Goal: Transaction & Acquisition: Purchase product/service

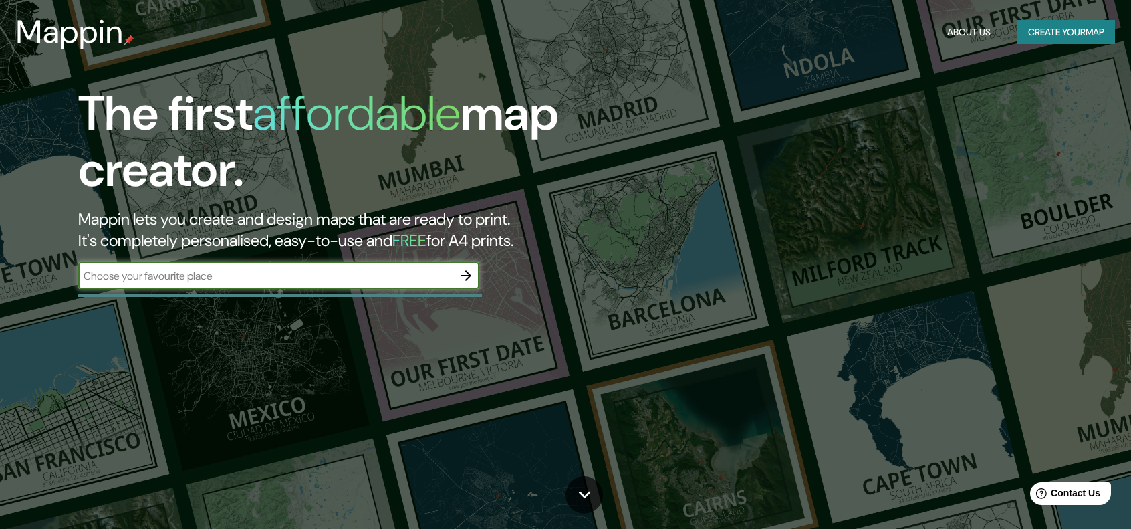
click at [195, 273] on input "text" at bounding box center [265, 275] width 374 height 15
click at [1058, 37] on button "Create your map" at bounding box center [1066, 32] width 98 height 25
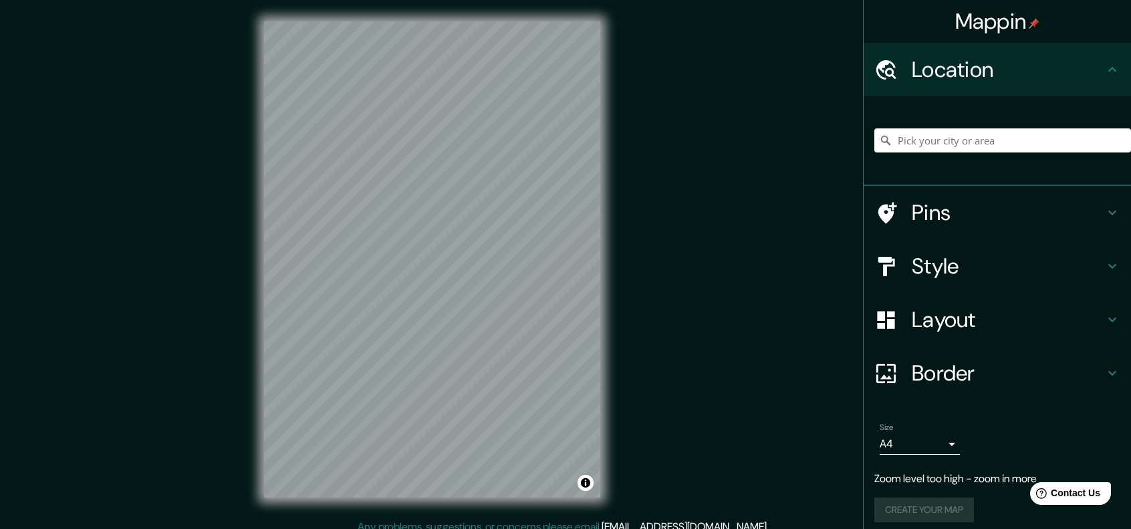
click at [363, 21] on div at bounding box center [432, 21] width 336 height 0
drag, startPoint x: 340, startPoint y: 259, endPoint x: 378, endPoint y: 250, distance: 38.6
click at [378, 250] on div at bounding box center [381, 245] width 11 height 11
click at [1108, 269] on icon at bounding box center [1112, 266] width 16 height 16
click at [1108, 269] on div "Style" at bounding box center [996, 265] width 267 height 53
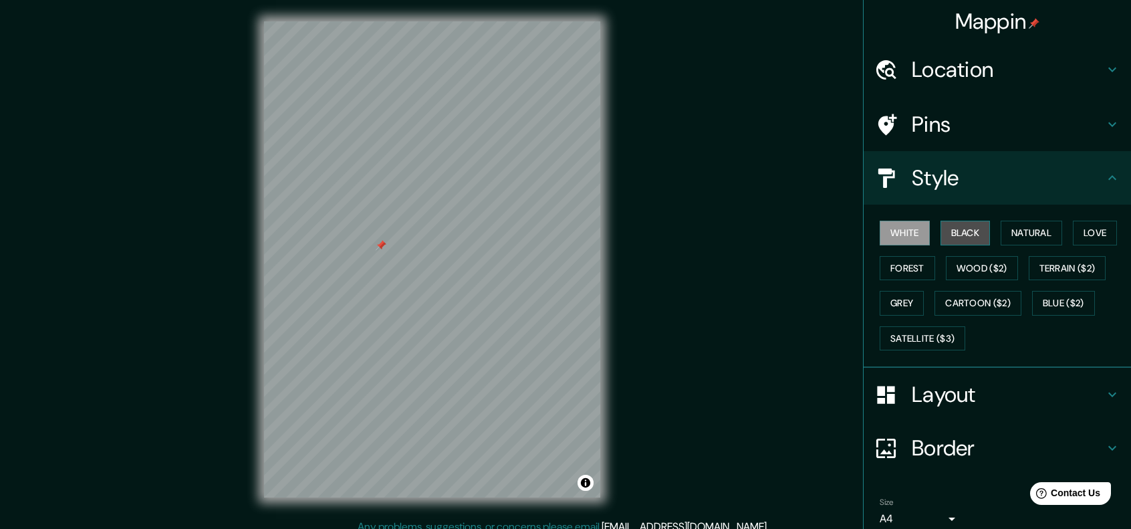
click at [957, 233] on button "Black" at bounding box center [965, 232] width 50 height 25
click at [1018, 233] on button "Natural" at bounding box center [1030, 232] width 61 height 25
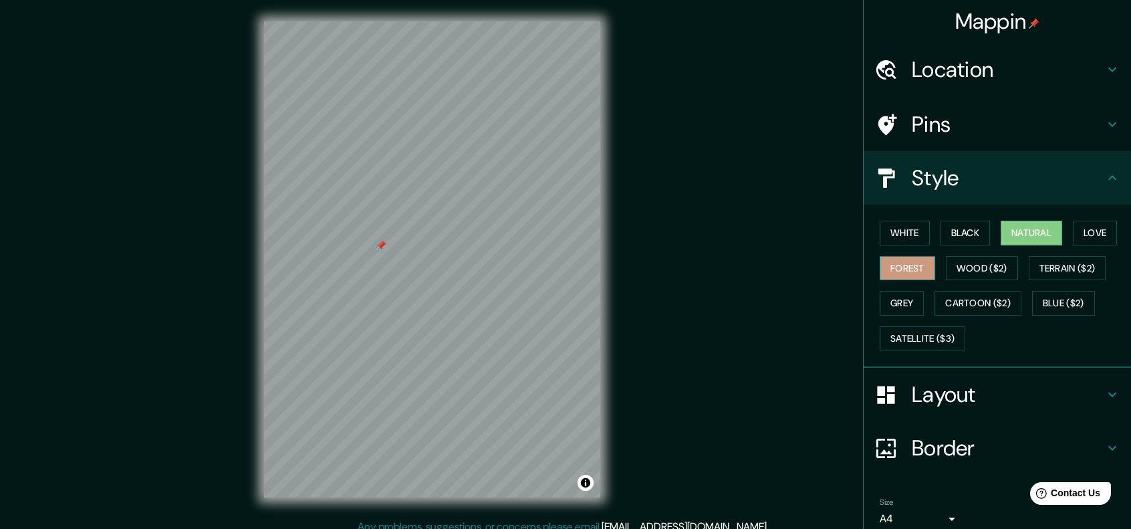
click at [889, 266] on button "Forest" at bounding box center [906, 268] width 55 height 25
click at [887, 304] on button "Grey" at bounding box center [901, 303] width 44 height 25
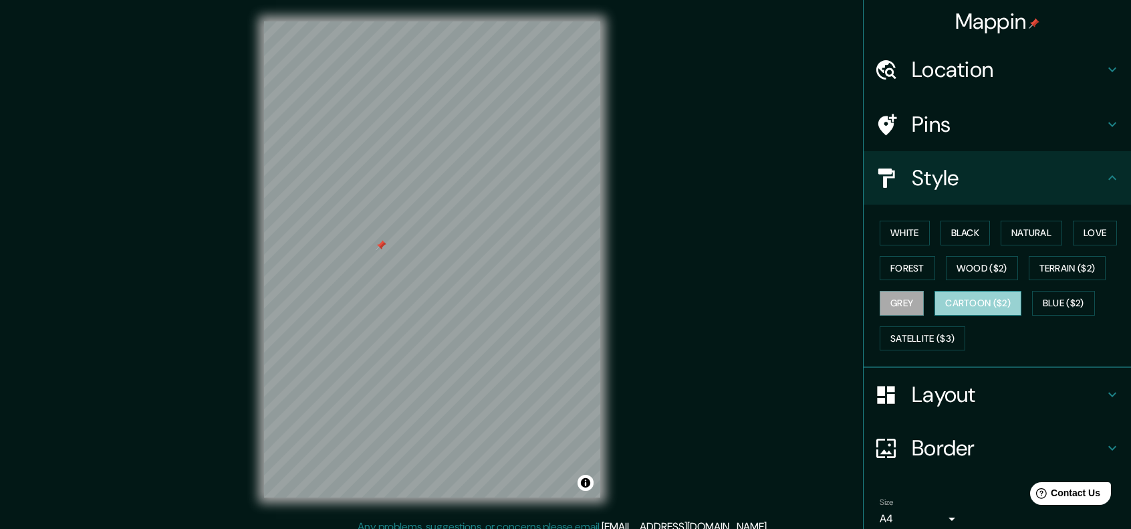
click at [951, 304] on button "Cartoon ($2)" at bounding box center [977, 303] width 87 height 25
click at [1042, 304] on button "Blue ($2)" at bounding box center [1063, 303] width 63 height 25
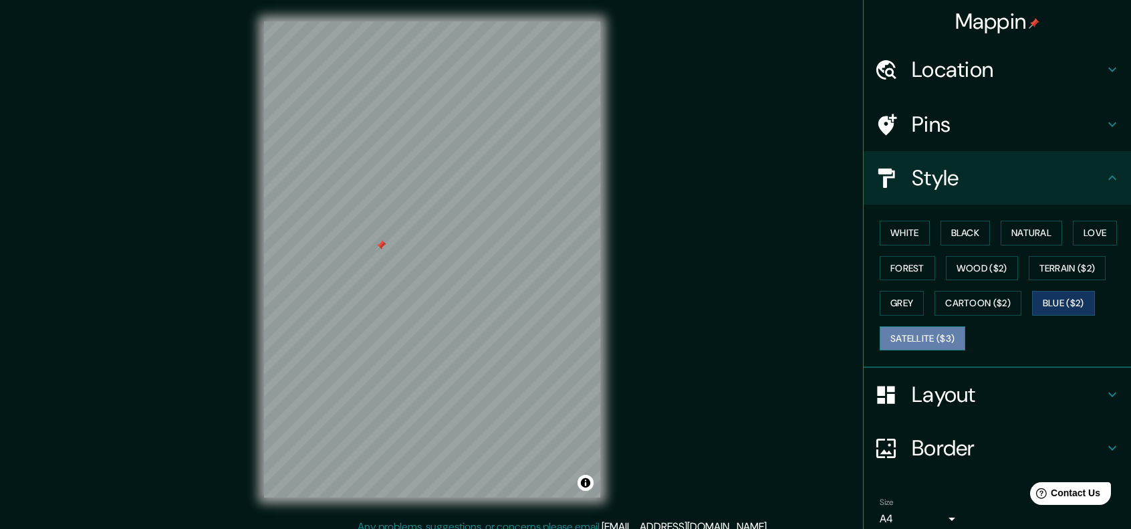
click at [938, 337] on button "Satellite ($3)" at bounding box center [922, 338] width 86 height 25
click at [950, 235] on button "Black" at bounding box center [965, 232] width 50 height 25
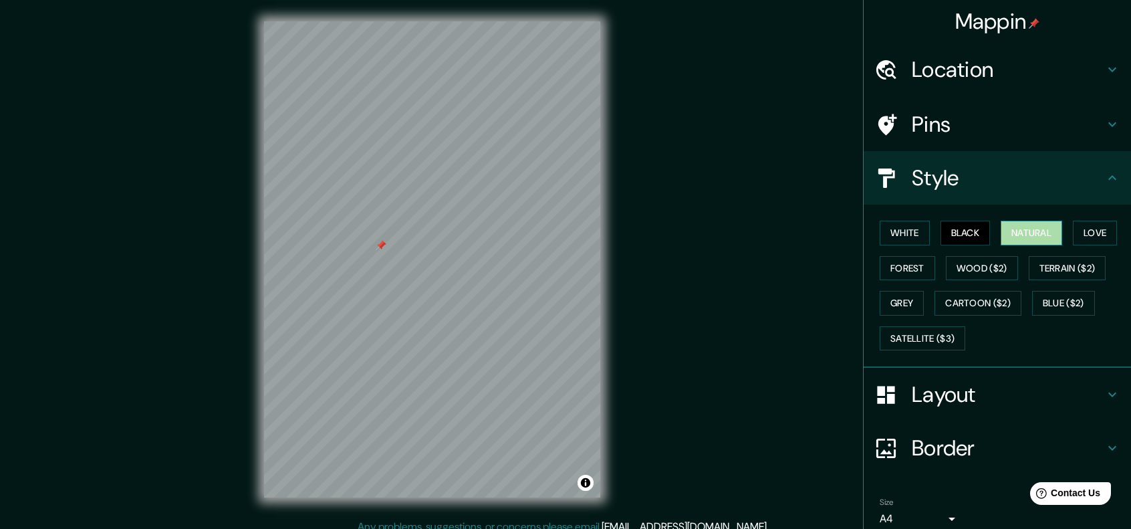
click at [1014, 237] on button "Natural" at bounding box center [1030, 232] width 61 height 25
click at [391, 21] on div at bounding box center [432, 21] width 336 height 0
click at [1085, 235] on button "Love" at bounding box center [1094, 232] width 44 height 25
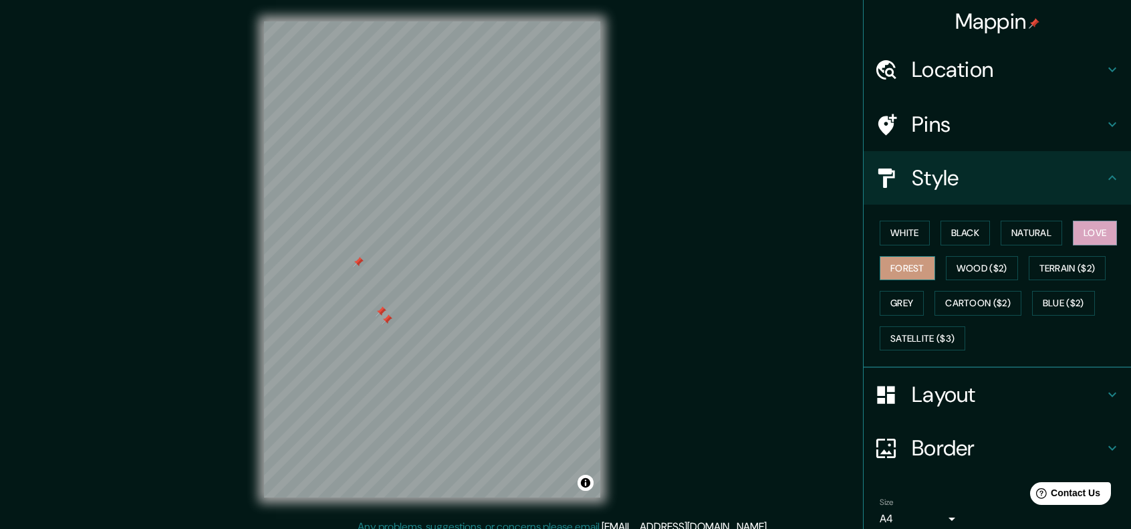
click at [874, 266] on div "White Black Natural Love Forest Wood ($2) Terrain ($2) Grey Cartoon ($2) Blue (…" at bounding box center [1002, 285] width 257 height 140
click at [884, 267] on button "Forest" at bounding box center [906, 268] width 55 height 25
click at [968, 275] on button "Wood ($2)" at bounding box center [981, 268] width 72 height 25
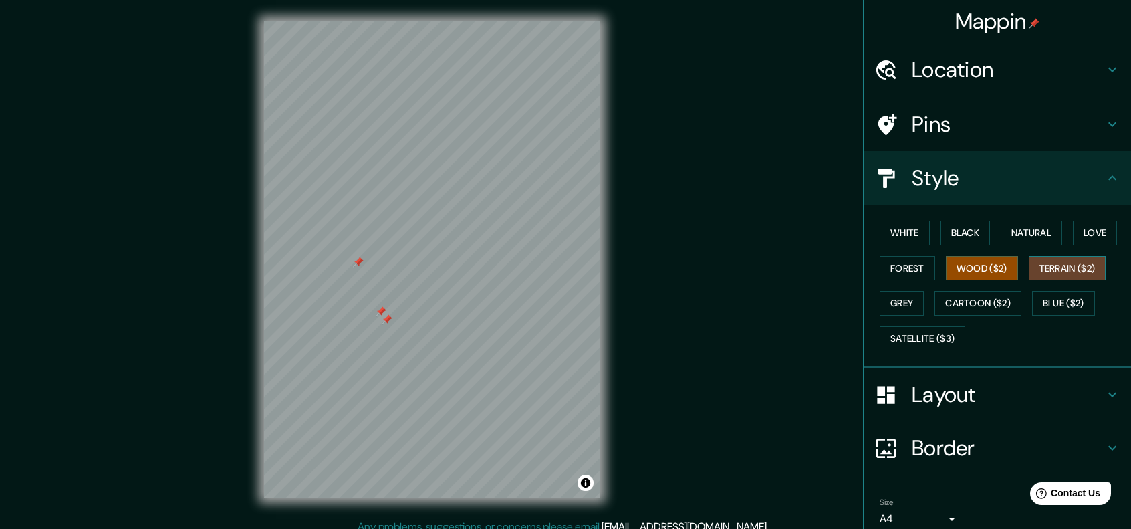
click at [1062, 268] on button "Terrain ($2)" at bounding box center [1067, 268] width 78 height 25
click at [1052, 271] on button "Terrain ($2)" at bounding box center [1067, 268] width 78 height 25
click at [983, 269] on button "Wood ($2)" at bounding box center [981, 268] width 72 height 25
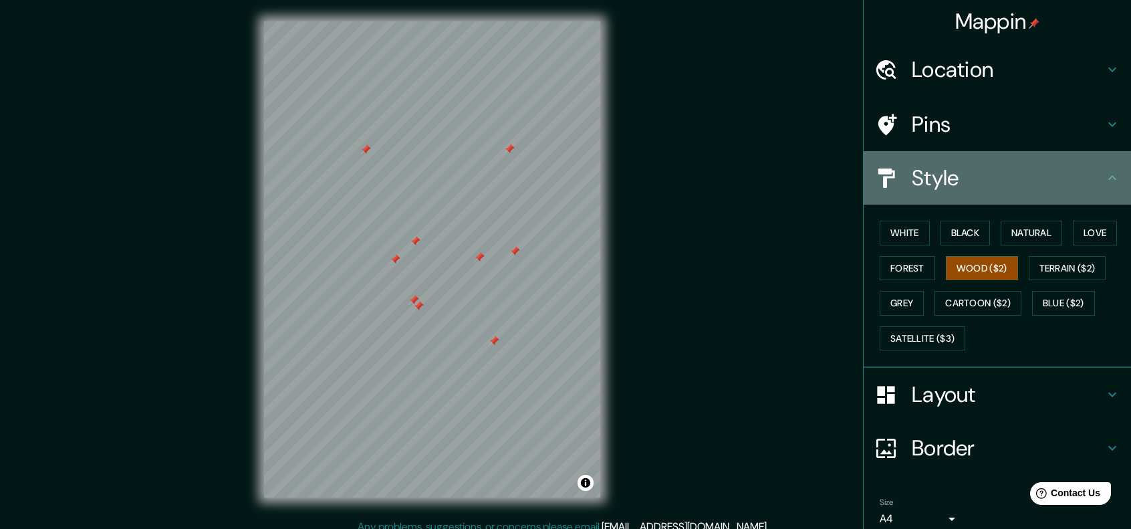
click at [1104, 182] on icon at bounding box center [1112, 178] width 16 height 16
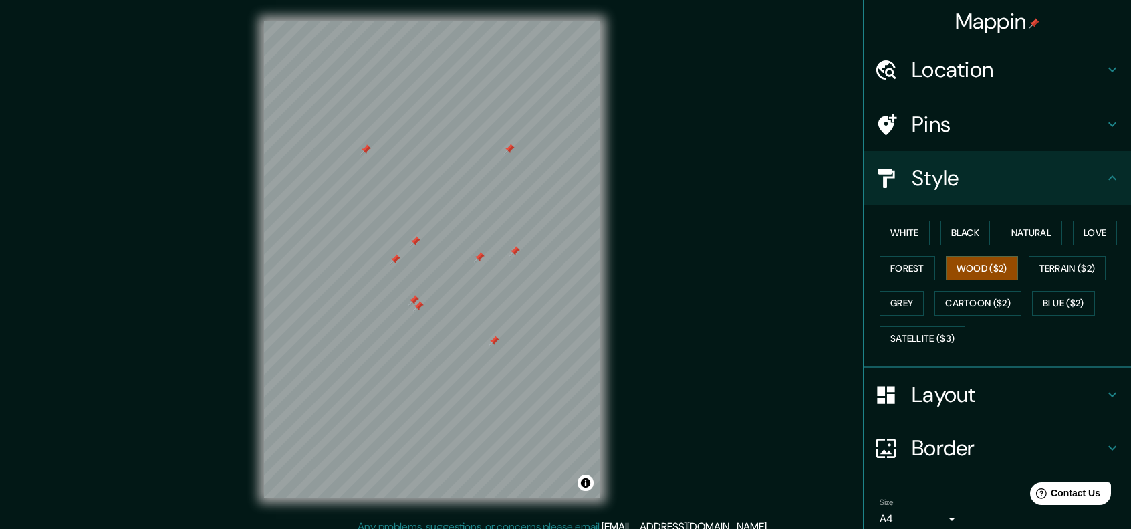
click at [1104, 62] on icon at bounding box center [1112, 69] width 16 height 16
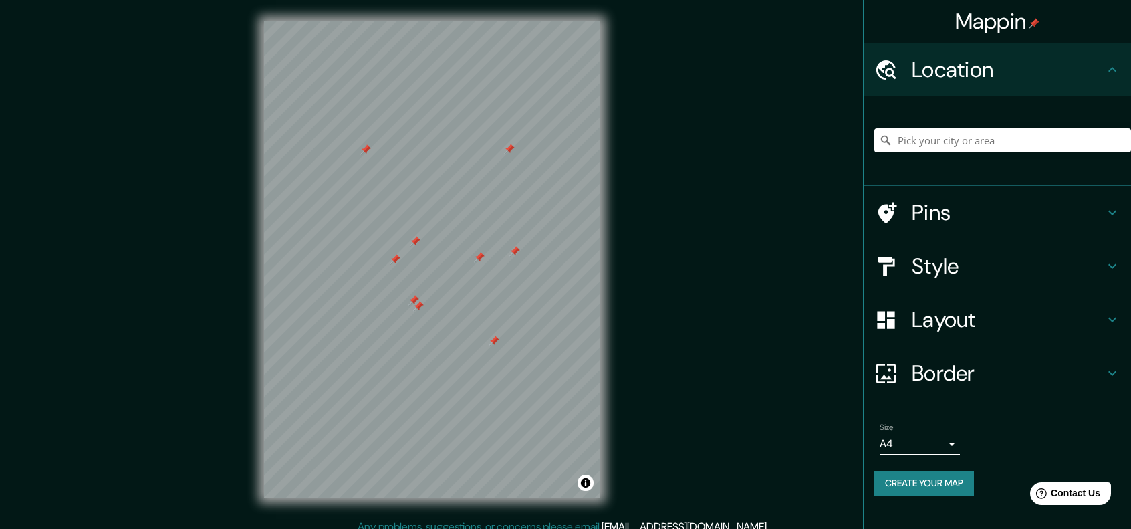
click at [1100, 64] on h4 "Location" at bounding box center [1007, 69] width 192 height 27
click at [1105, 301] on div "Layout" at bounding box center [996, 319] width 267 height 53
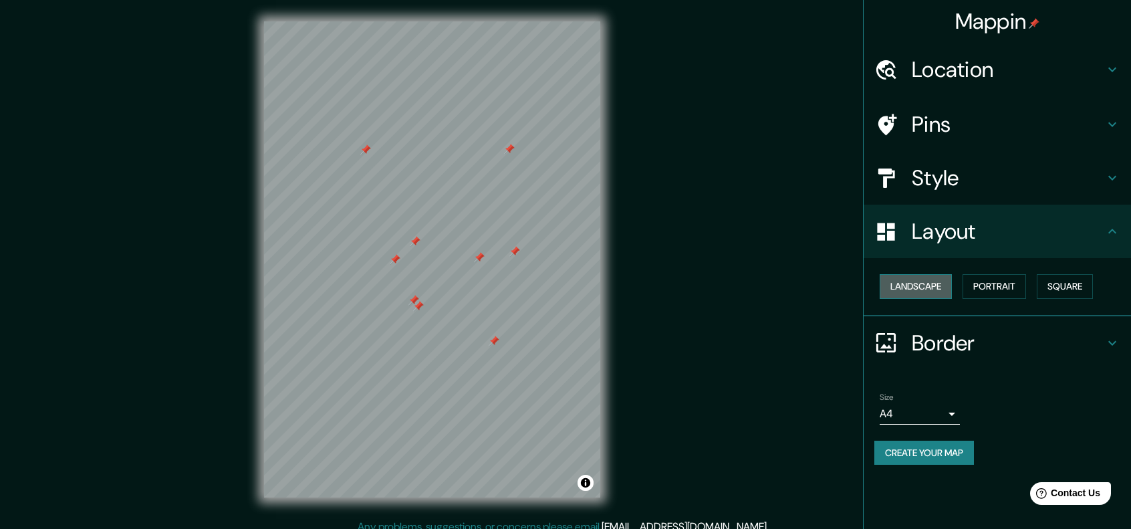
click at [903, 285] on button "Landscape" at bounding box center [915, 286] width 72 height 25
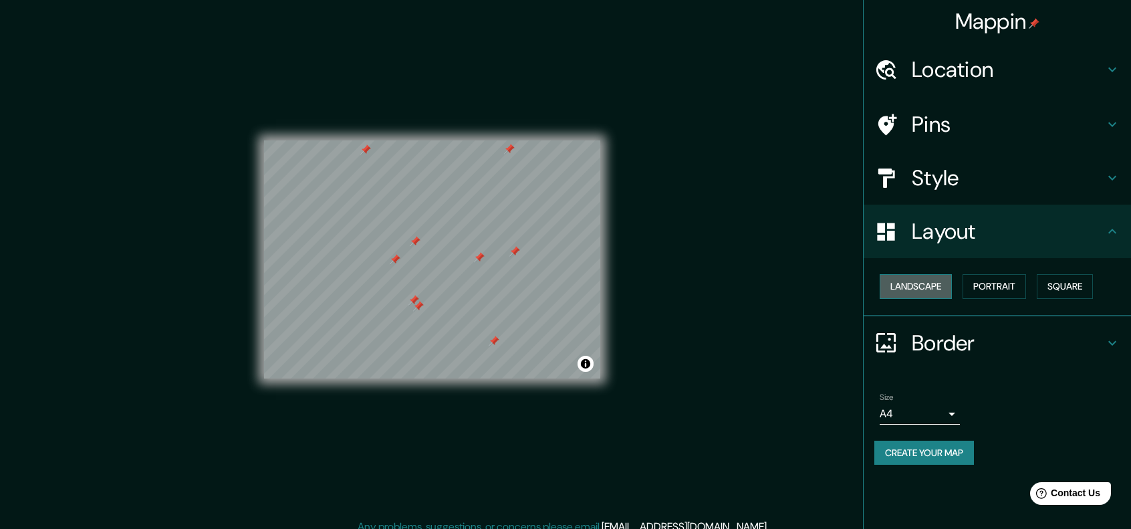
click at [903, 285] on button "Landscape" at bounding box center [915, 286] width 72 height 25
click at [985, 289] on button "Portrait" at bounding box center [993, 286] width 63 height 25
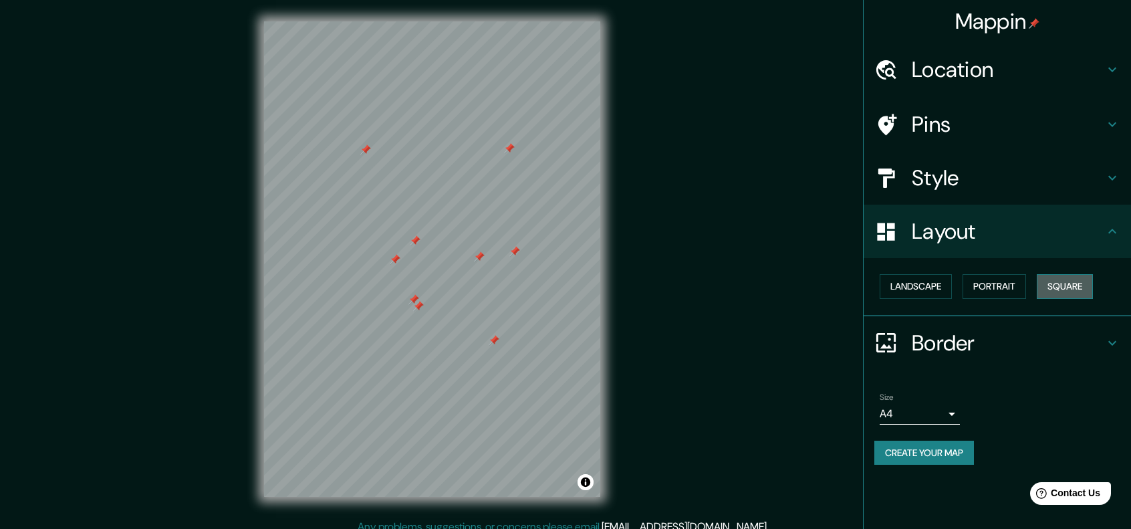
click at [1064, 287] on button "Square" at bounding box center [1064, 286] width 56 height 25
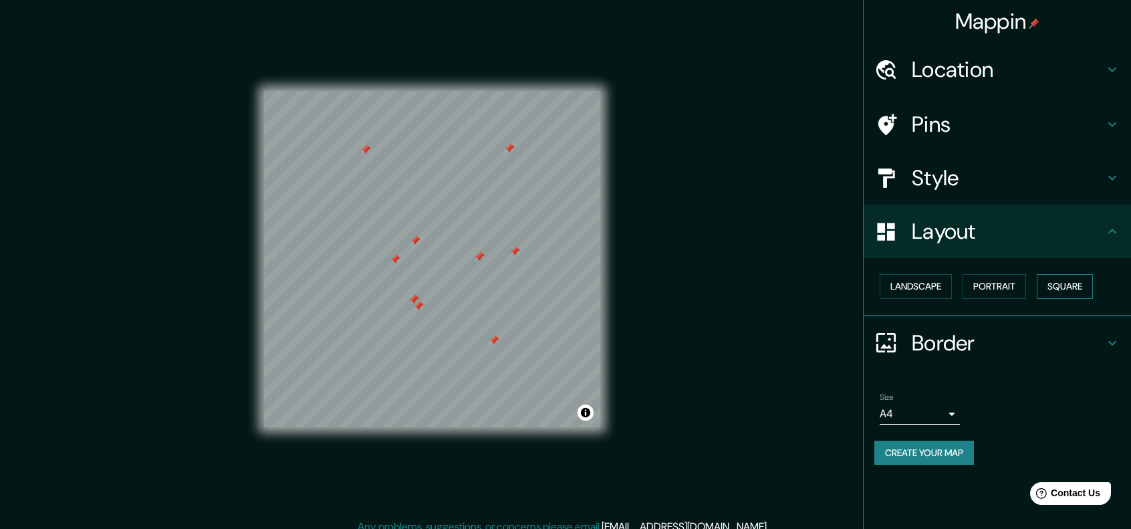
click at [1064, 287] on button "Square" at bounding box center [1064, 286] width 56 height 25
click at [904, 290] on button "Landscape" at bounding box center [915, 286] width 72 height 25
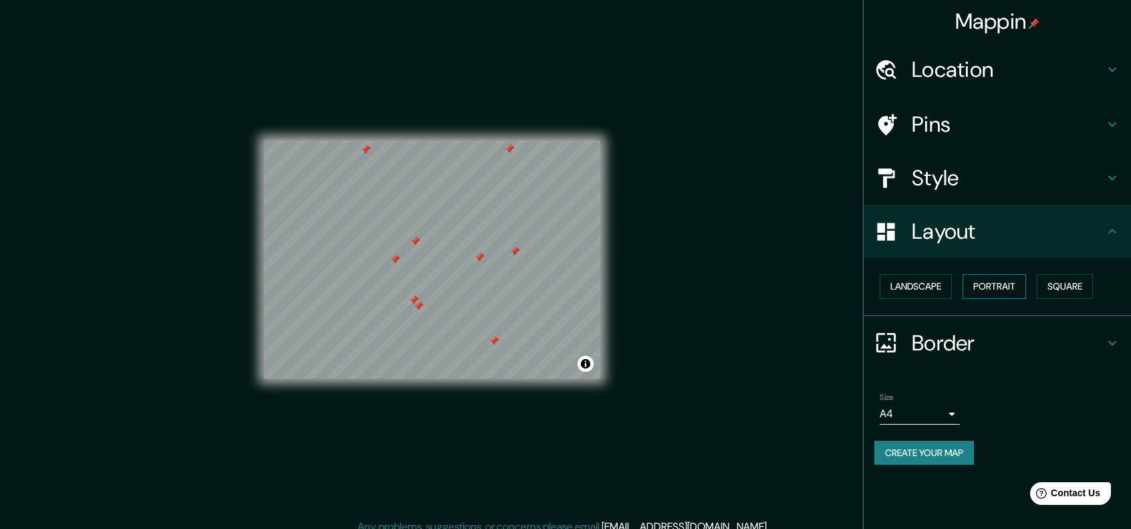
click at [990, 287] on button "Portrait" at bounding box center [993, 286] width 63 height 25
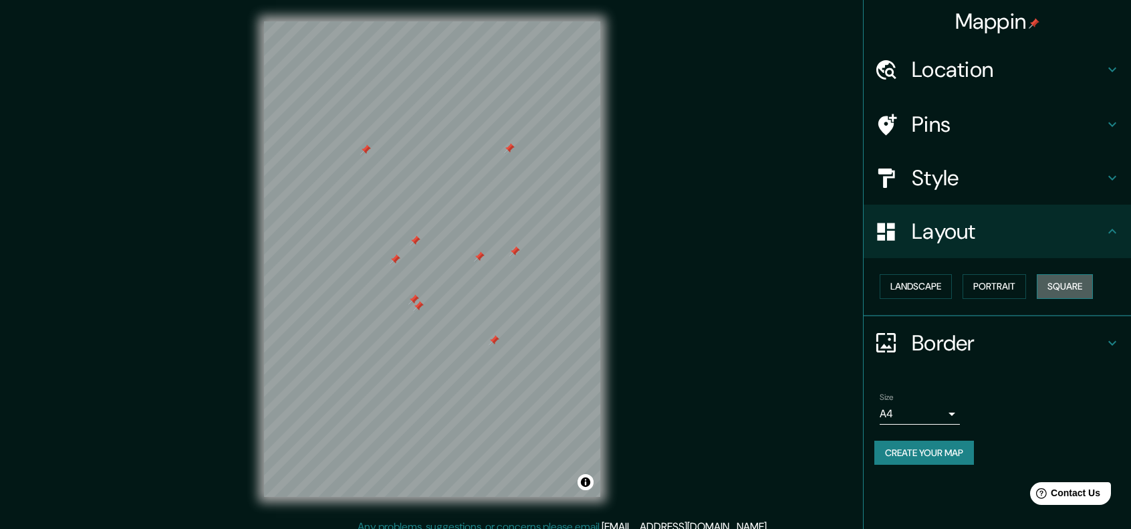
click at [1050, 289] on button "Square" at bounding box center [1064, 286] width 56 height 25
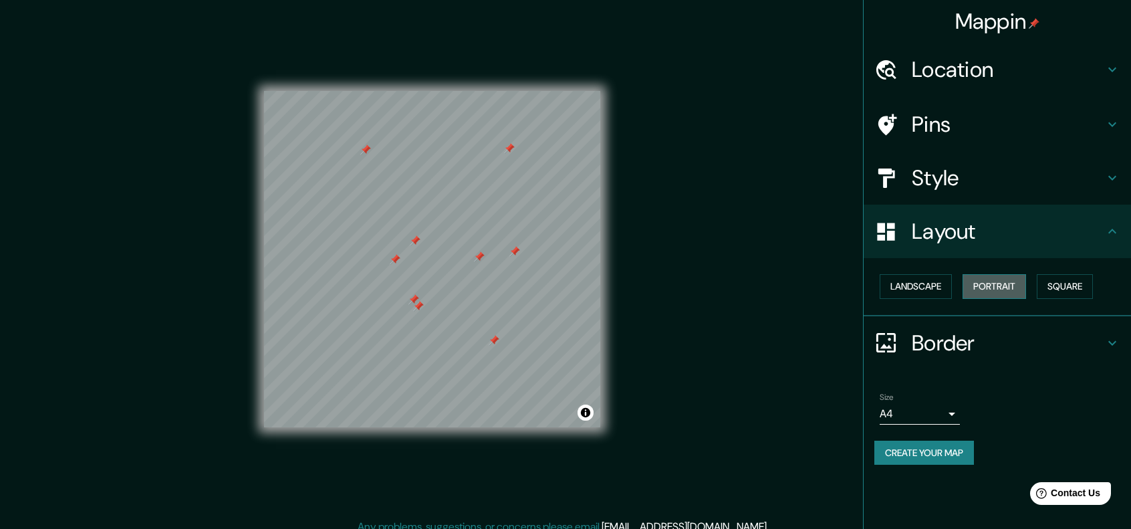
click at [1003, 292] on button "Portrait" at bounding box center [993, 286] width 63 height 25
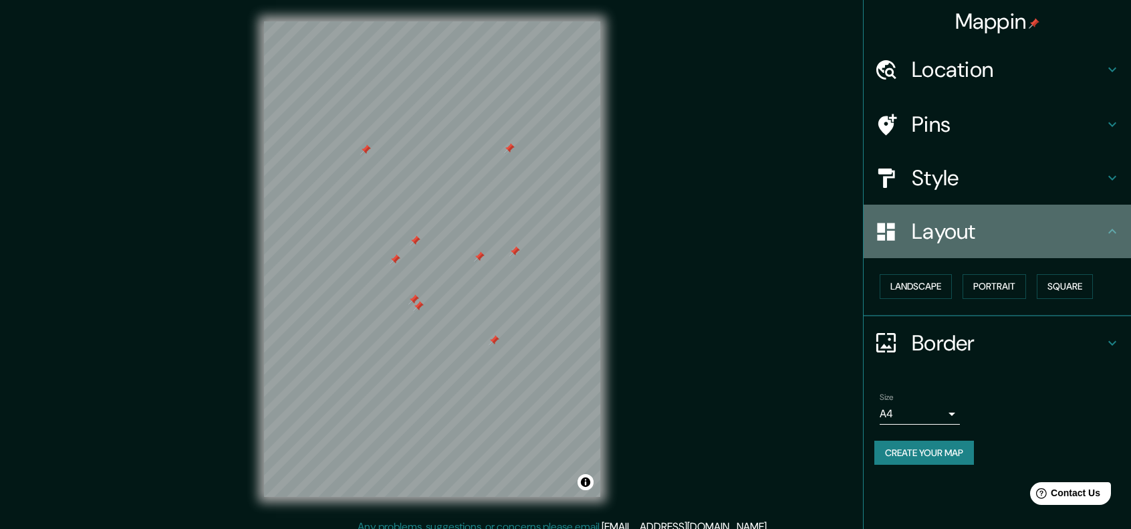
click at [1112, 241] on div "Layout" at bounding box center [996, 230] width 267 height 53
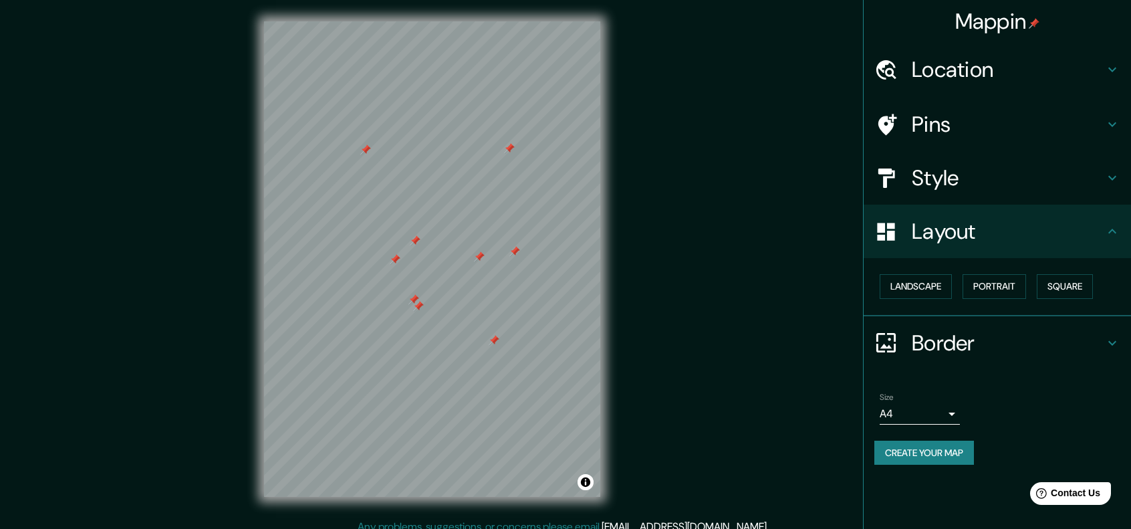
click at [1112, 236] on icon at bounding box center [1112, 231] width 16 height 16
click at [1110, 231] on icon at bounding box center [1112, 231] width 8 height 5
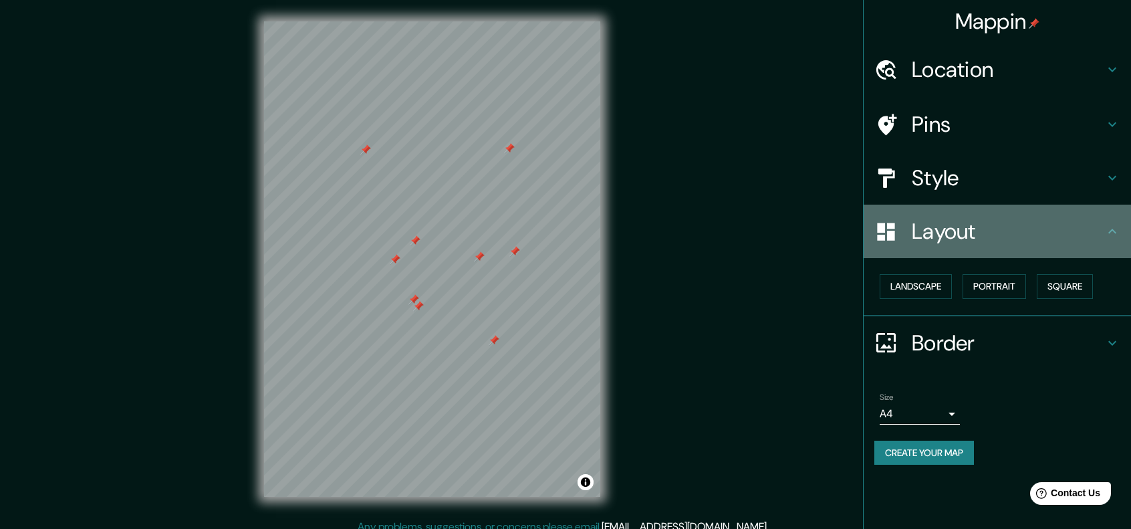
click at [1113, 228] on icon at bounding box center [1112, 231] width 16 height 16
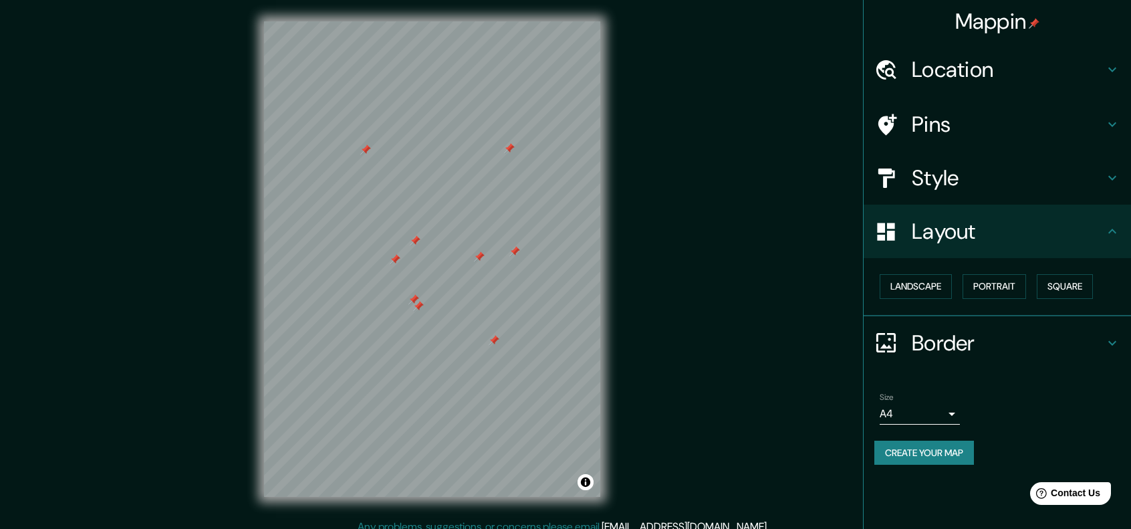
click at [1105, 177] on icon at bounding box center [1112, 178] width 16 height 16
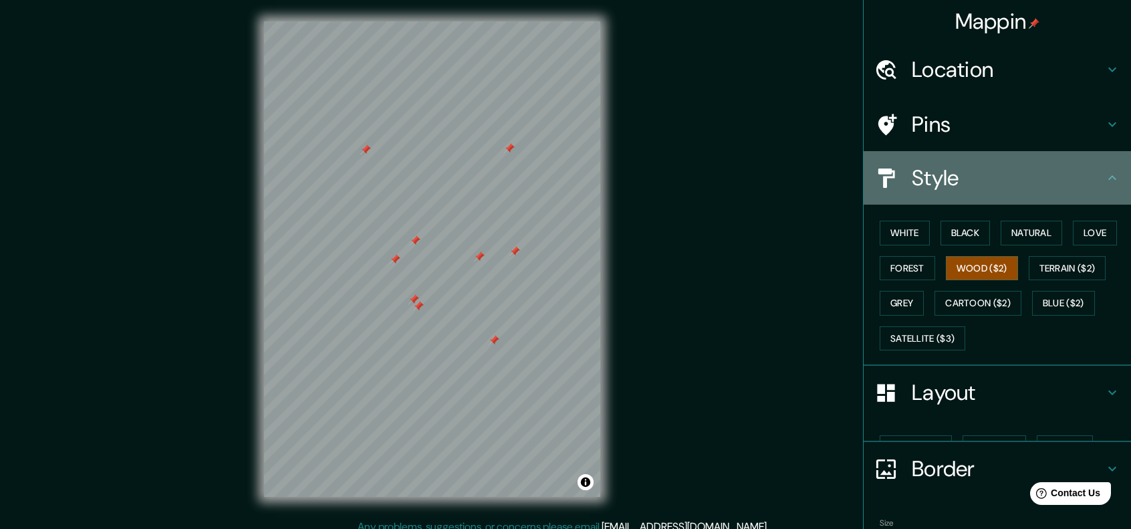
click at [1105, 177] on icon at bounding box center [1112, 178] width 16 height 16
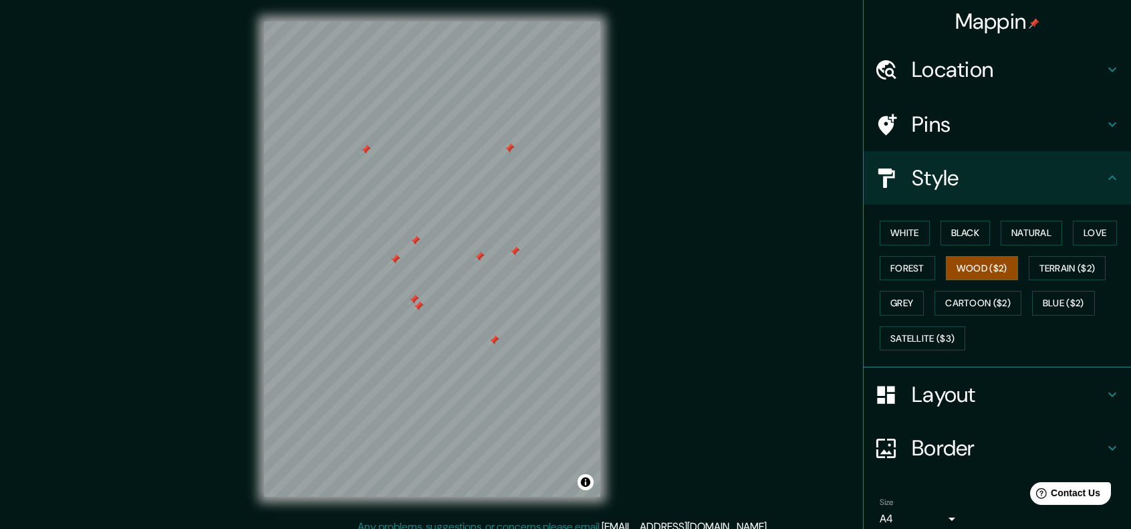
click at [1105, 177] on icon at bounding box center [1112, 178] width 16 height 16
click at [1104, 179] on icon at bounding box center [1112, 178] width 16 height 16
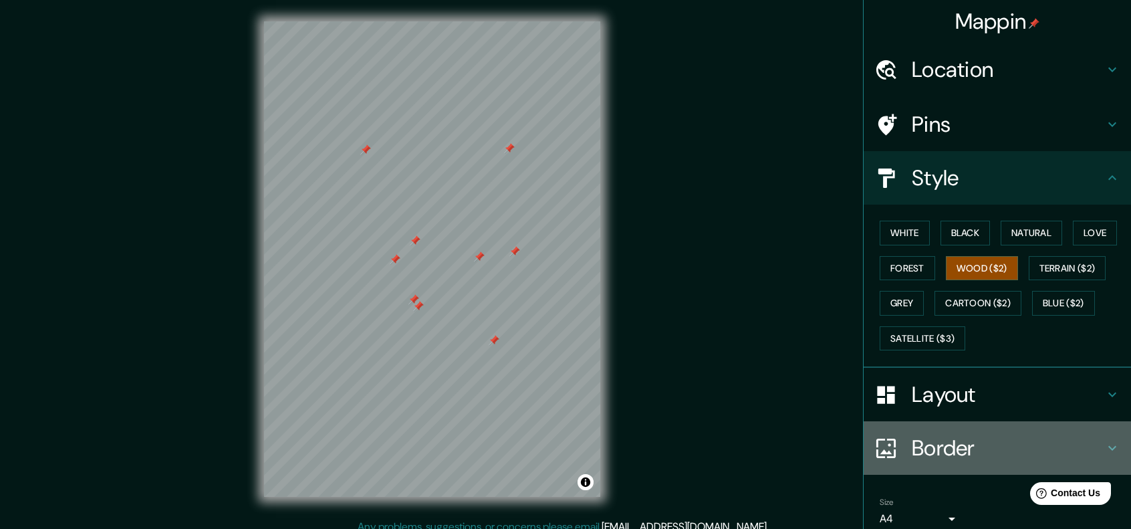
click at [1106, 440] on icon at bounding box center [1112, 448] width 16 height 16
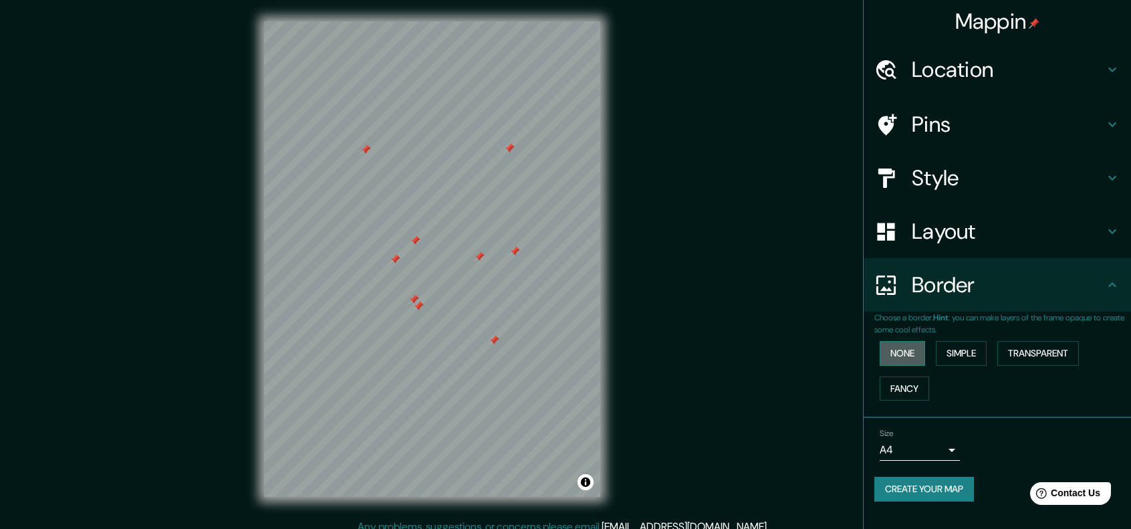
click at [913, 356] on button "None" at bounding box center [901, 353] width 45 height 25
click at [956, 350] on button "Simple" at bounding box center [960, 353] width 51 height 25
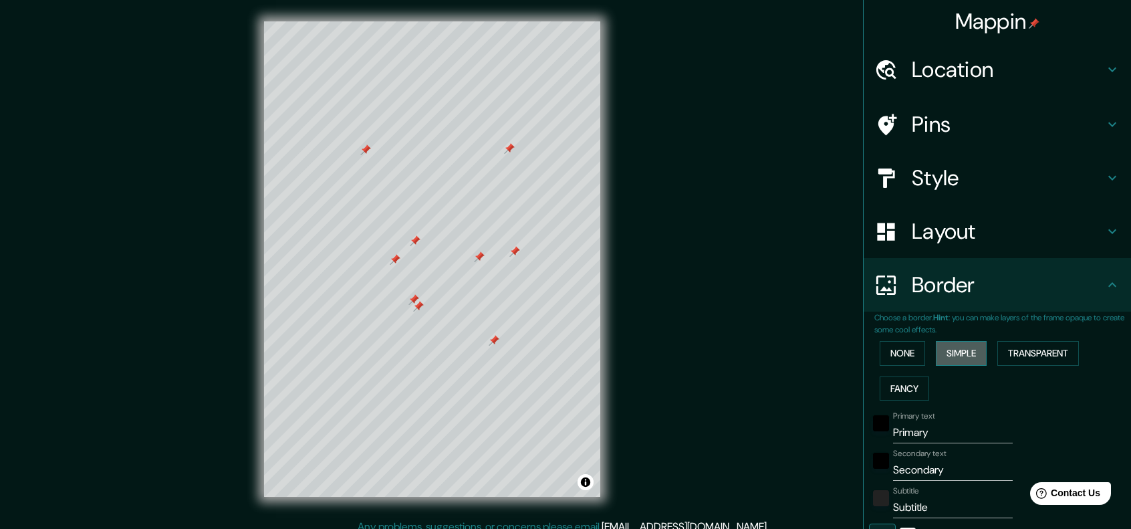
click at [956, 350] on button "Simple" at bounding box center [960, 353] width 51 height 25
type input "201"
type input "40"
click at [1024, 352] on button "Transparent" at bounding box center [1038, 353] width 82 height 25
click at [883, 387] on button "Fancy" at bounding box center [903, 388] width 49 height 25
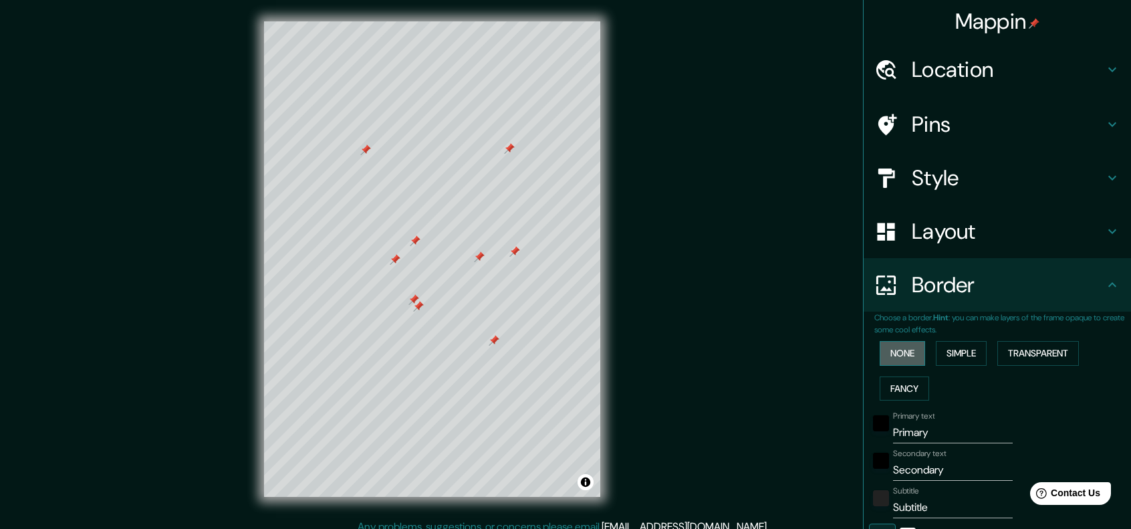
click at [888, 357] on button "None" at bounding box center [901, 353] width 45 height 25
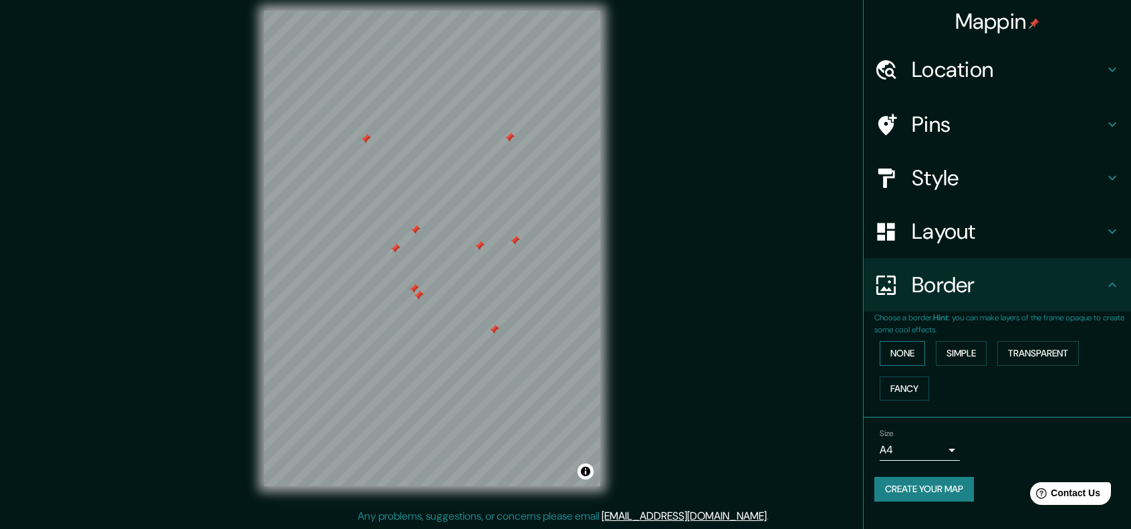
scroll to position [11, 0]
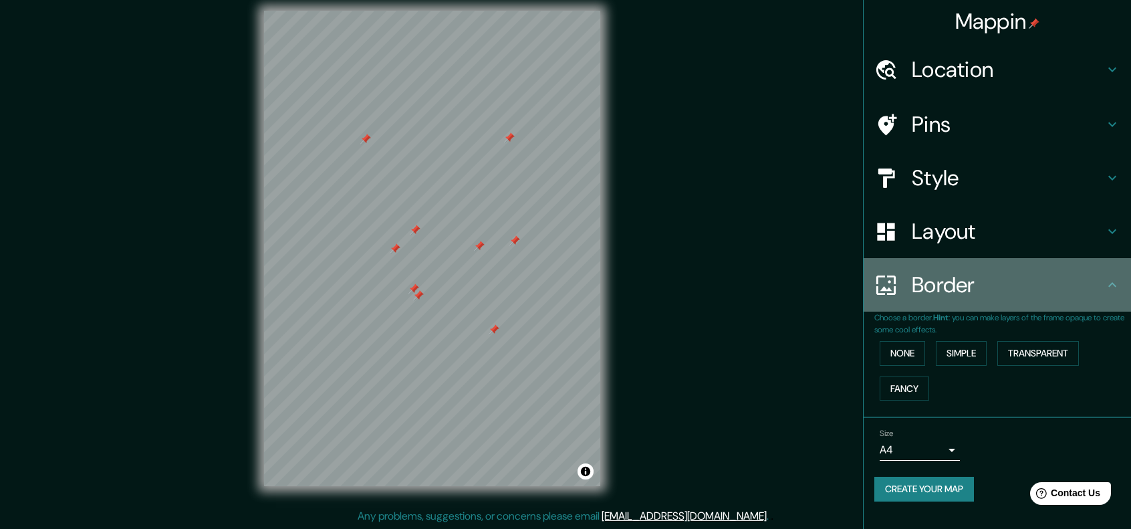
click at [1108, 289] on icon at bounding box center [1112, 285] width 16 height 16
click at [1113, 284] on icon at bounding box center [1112, 284] width 8 height 5
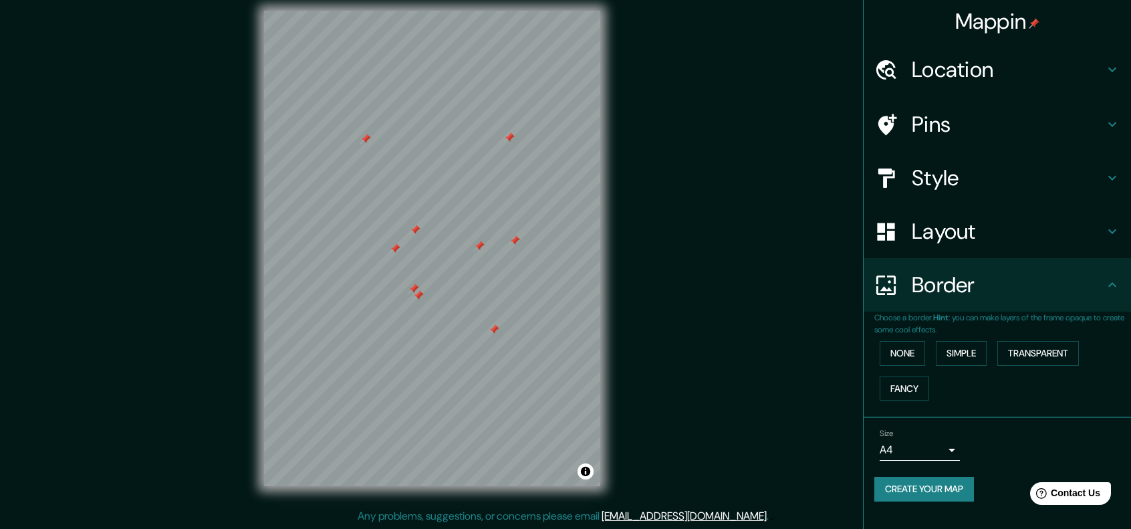
click at [1107, 228] on icon at bounding box center [1112, 231] width 16 height 16
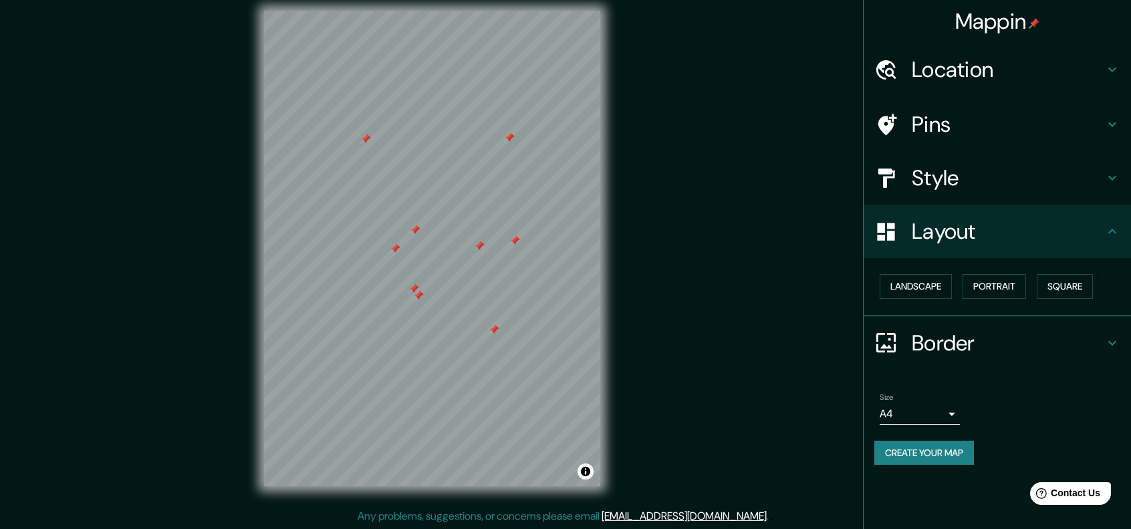
scroll to position [0, 0]
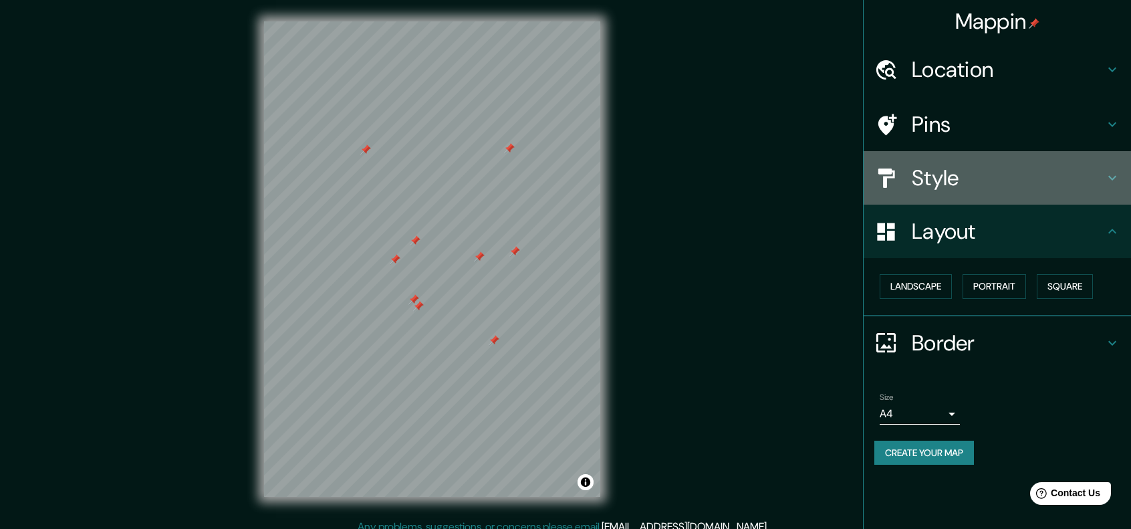
click at [1130, 168] on div "Style" at bounding box center [996, 177] width 267 height 53
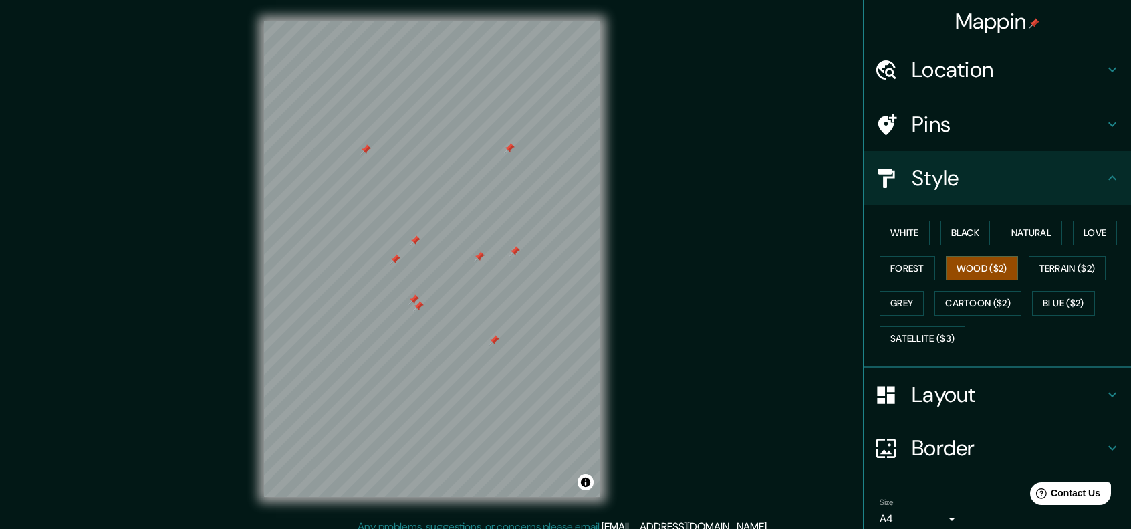
click at [1101, 187] on div "Style" at bounding box center [996, 177] width 267 height 53
click at [1092, 67] on h4 "Location" at bounding box center [1007, 69] width 192 height 27
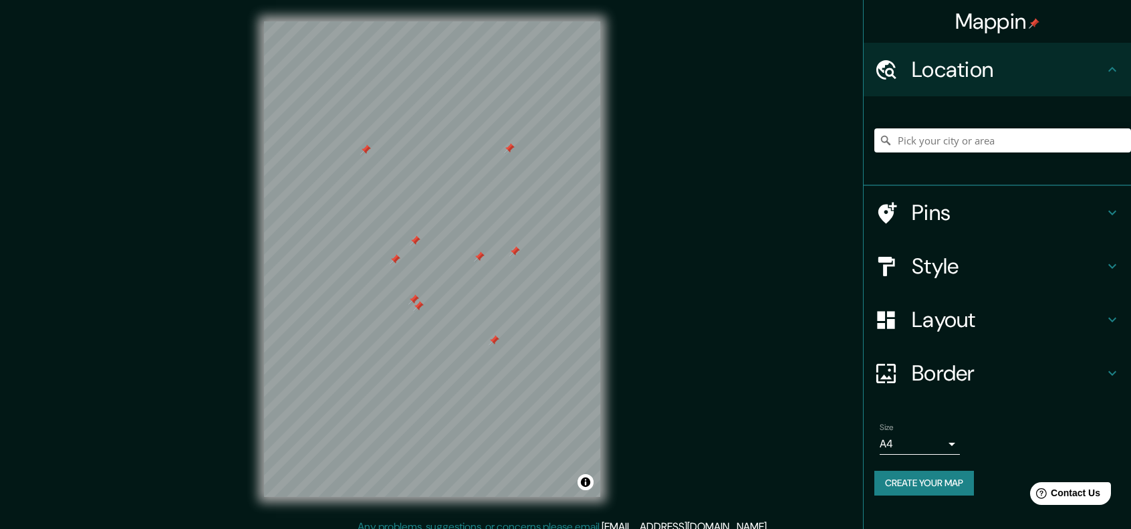
click at [1109, 217] on icon at bounding box center [1112, 212] width 16 height 16
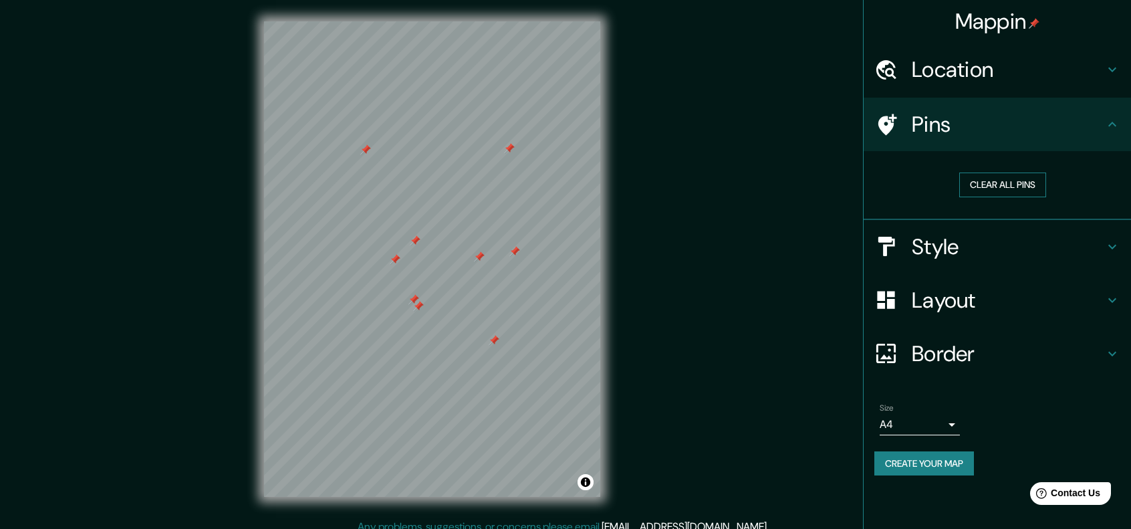
click at [974, 179] on button "Clear all pins" at bounding box center [1002, 184] width 87 height 25
click at [1016, 183] on button "Clear all pins" at bounding box center [1002, 184] width 87 height 25
